Goal: Navigation & Orientation: Find specific page/section

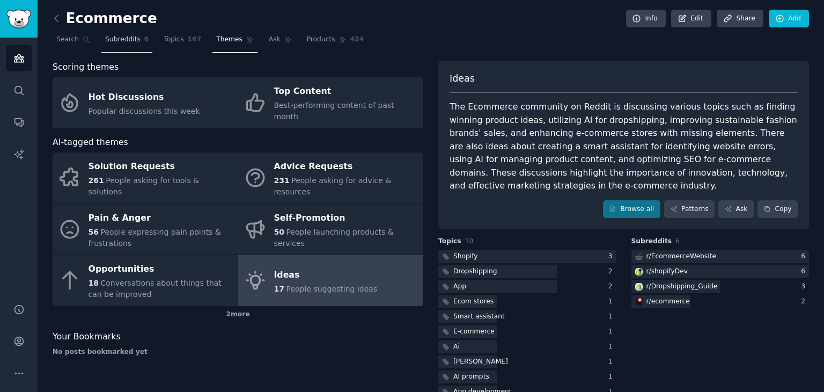
click at [132, 50] on link "Subreddits 6" at bounding box center [126, 42] width 51 height 22
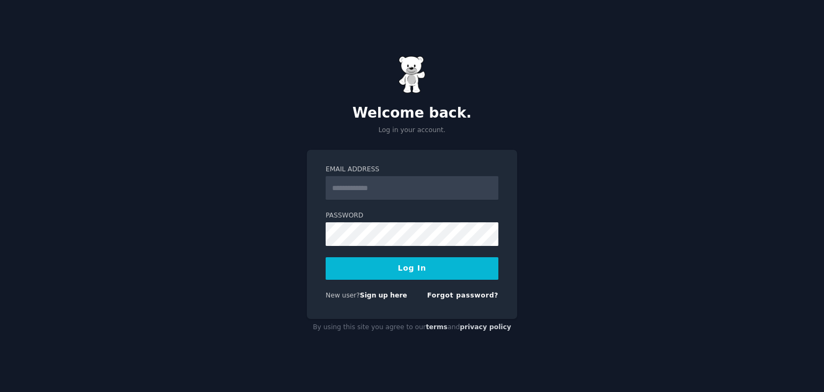
click at [378, 186] on input "Email Address" at bounding box center [412, 188] width 173 height 24
type input "**********"
click at [393, 269] on button "Log In" at bounding box center [412, 268] width 173 height 23
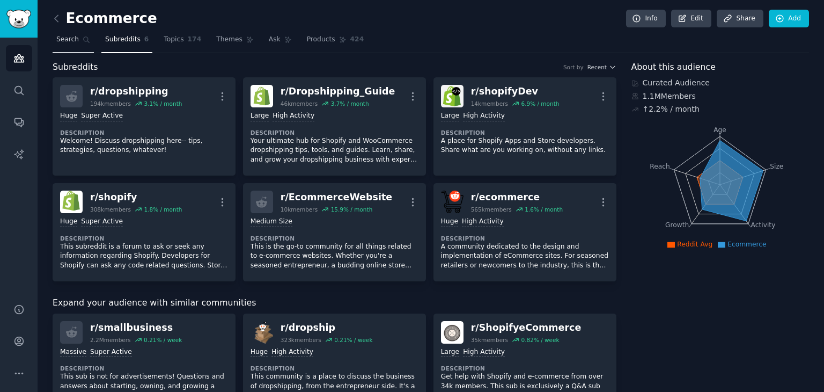
click at [77, 32] on link "Search" at bounding box center [73, 42] width 41 height 22
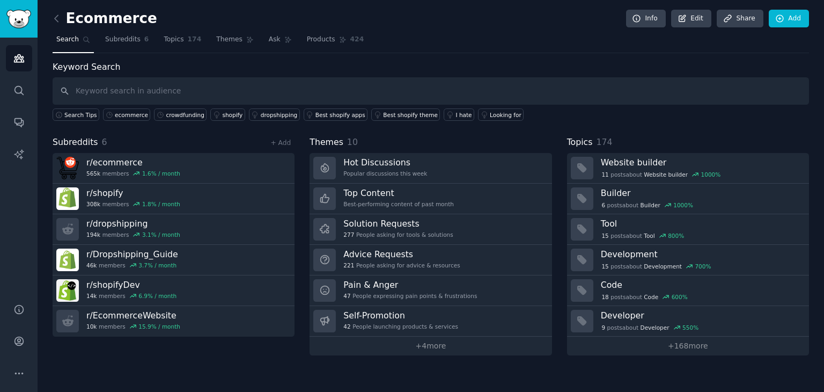
click at [104, 90] on input "text" at bounding box center [431, 90] width 757 height 27
click at [21, 48] on link "Audiences" at bounding box center [19, 58] width 26 height 26
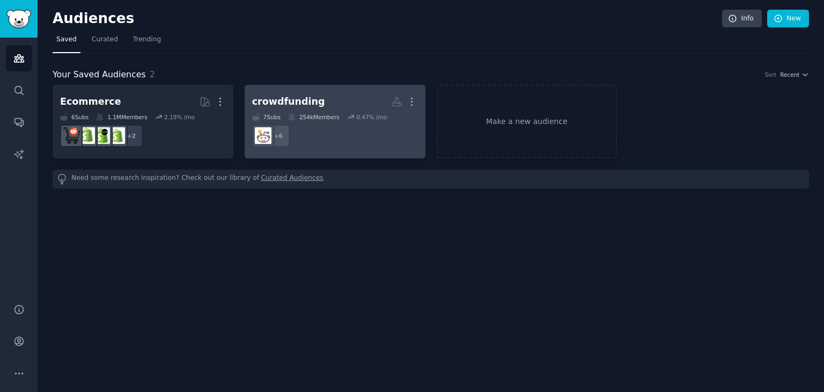
click at [332, 129] on dd "+ 6" at bounding box center [335, 136] width 166 height 30
